Goal: Task Accomplishment & Management: Manage account settings

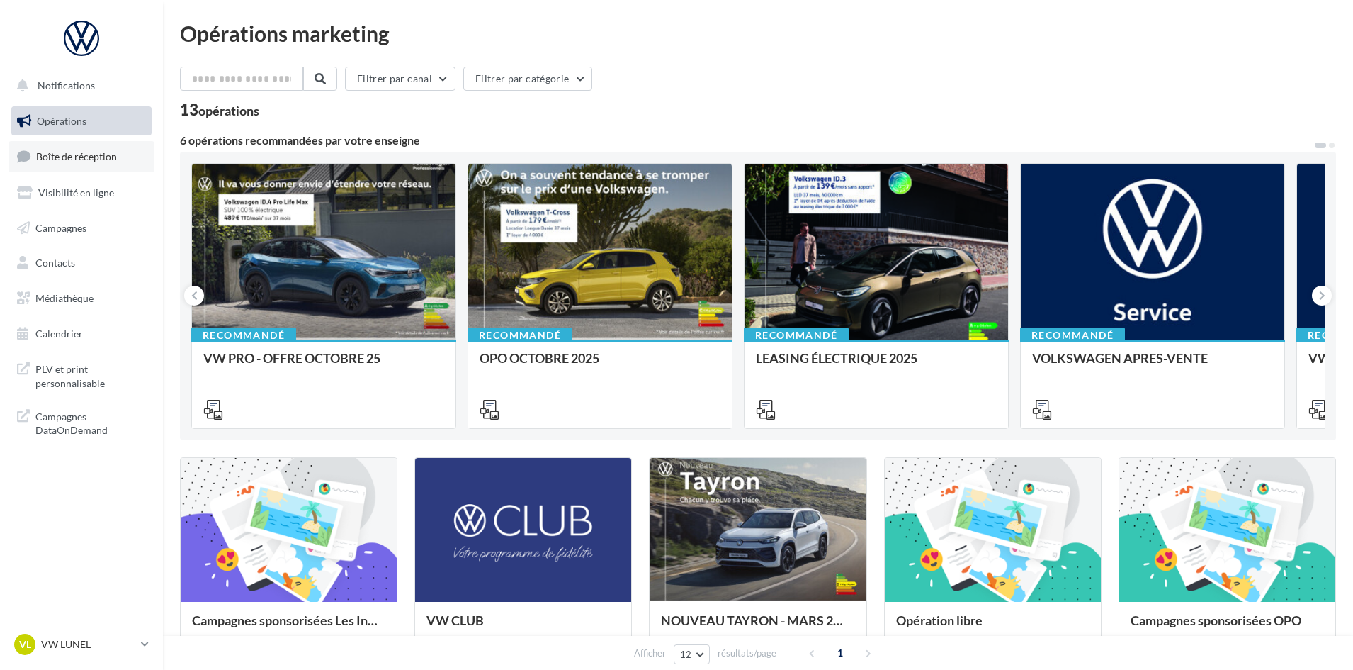
click at [67, 160] on span "Boîte de réception" at bounding box center [76, 156] width 81 height 12
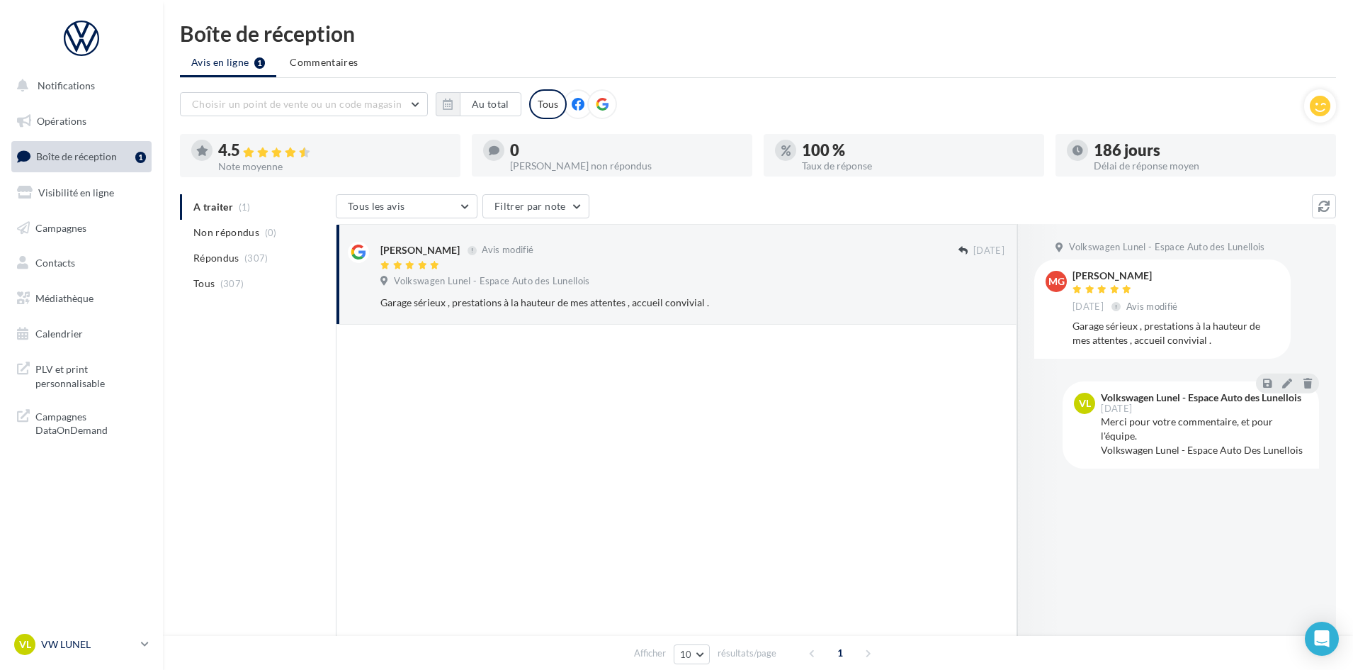
click at [60, 641] on p "VW LUNEL" at bounding box center [88, 644] width 94 height 14
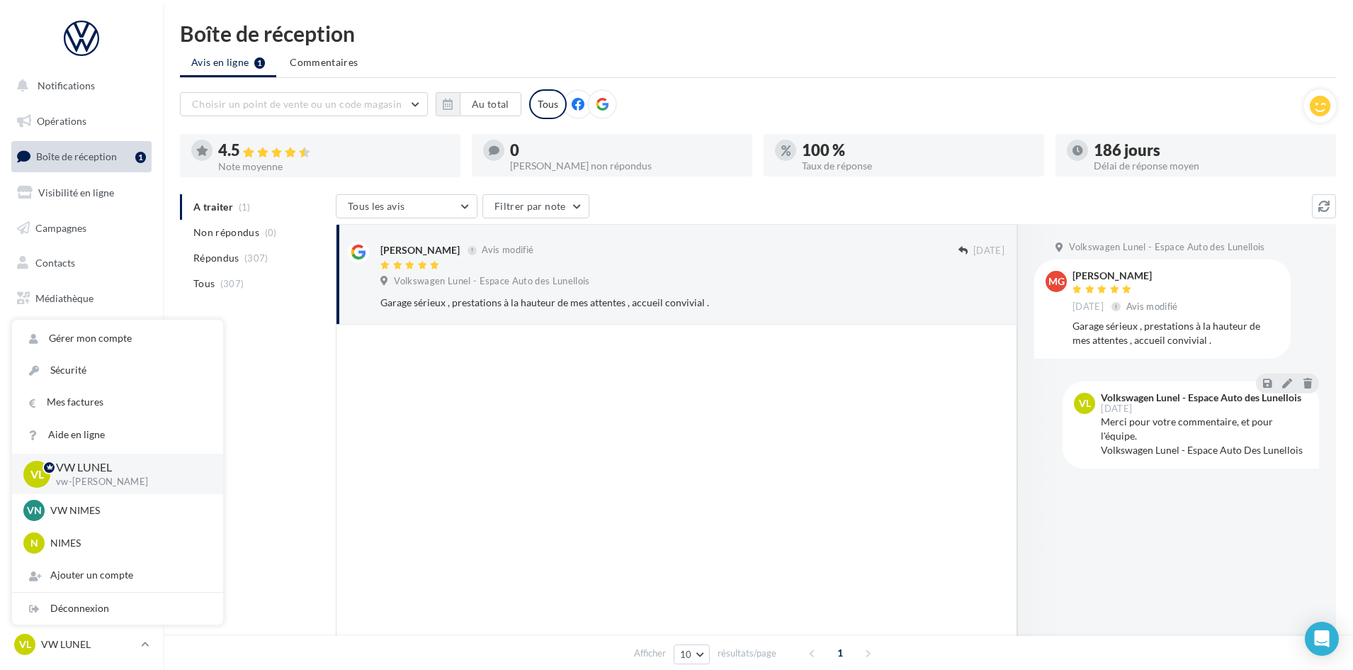
click at [705, 505] on div at bounding box center [677, 502] width 682 height 354
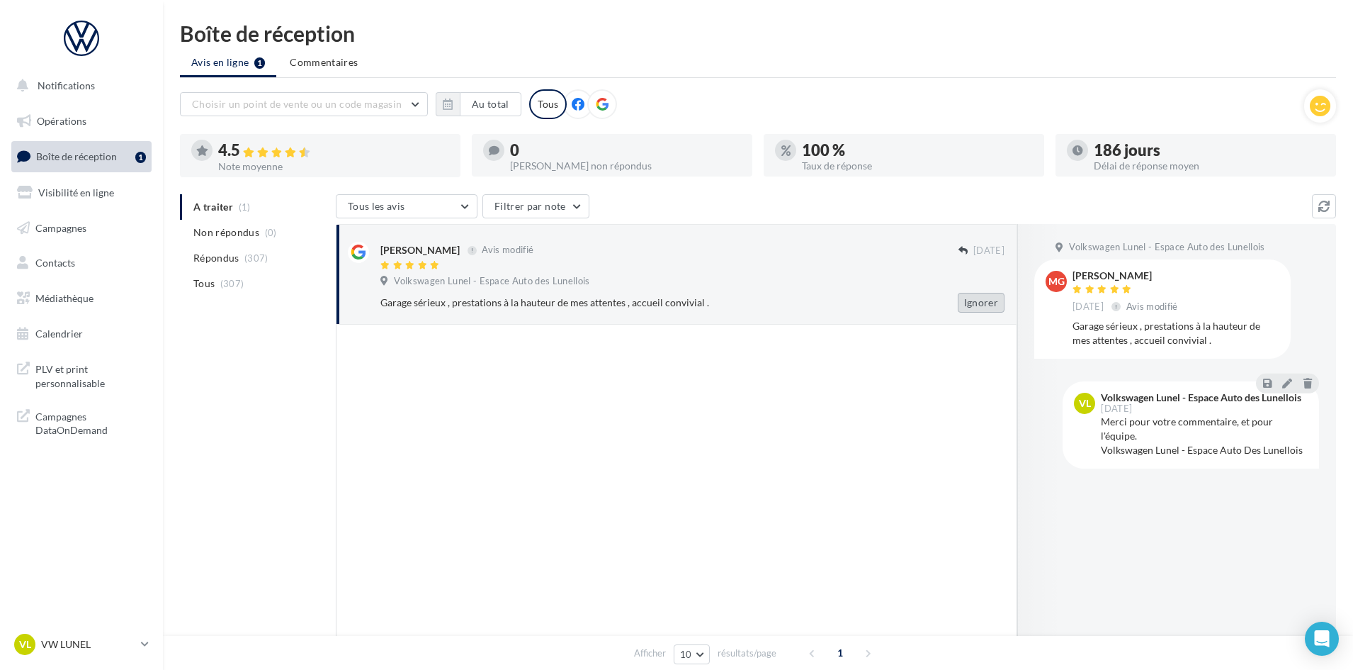
click at [976, 296] on button "Ignorer" at bounding box center [981, 303] width 47 height 20
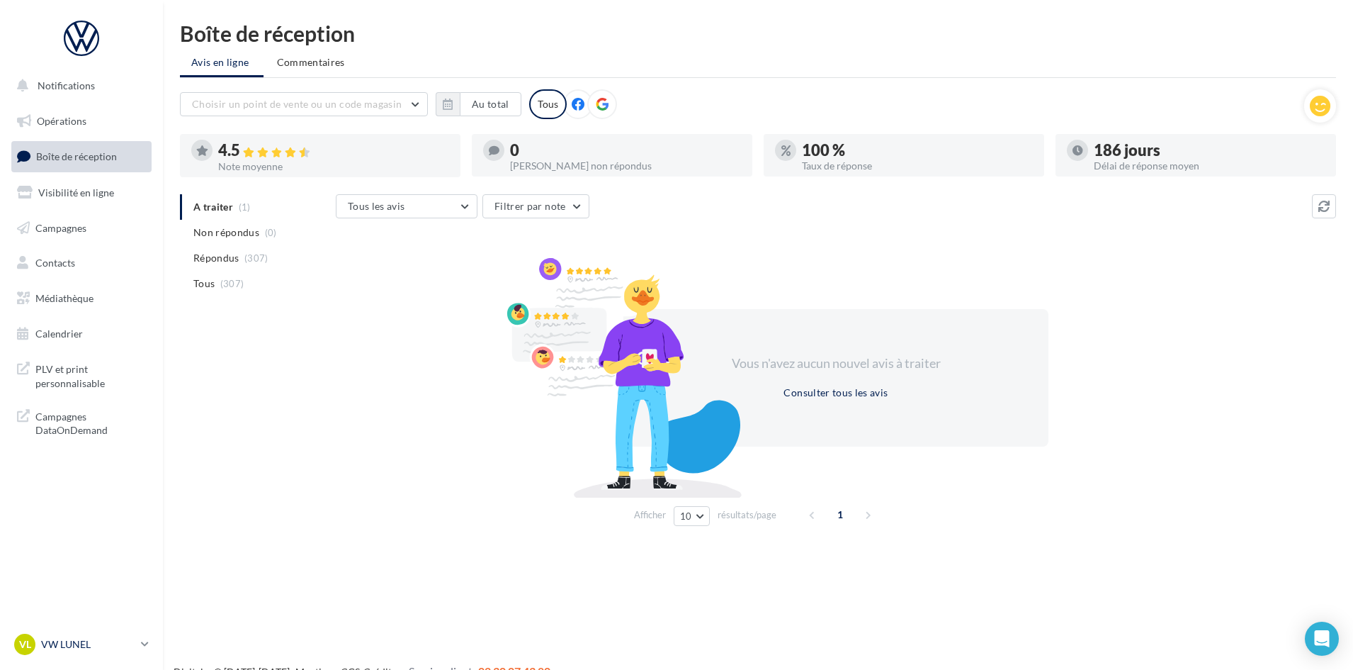
click at [90, 642] on p "VW LUNEL" at bounding box center [88, 644] width 94 height 14
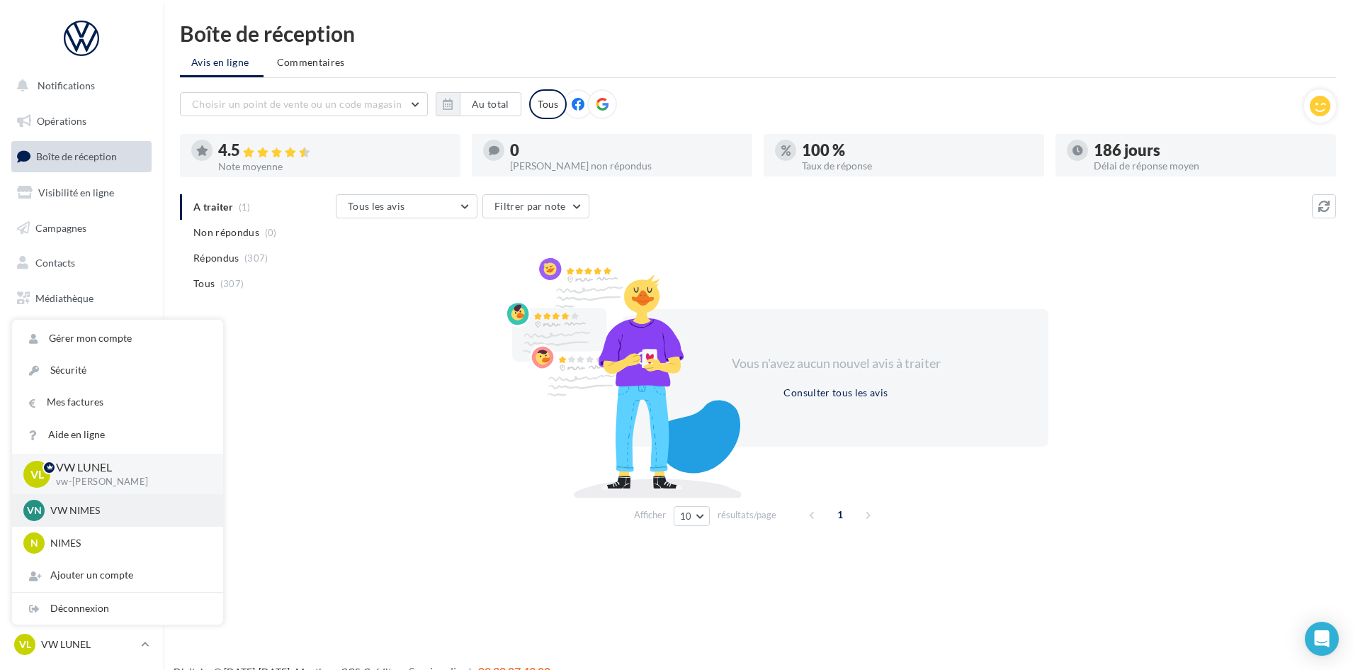
click at [113, 514] on p "VW NIMES" at bounding box center [128, 510] width 156 height 14
